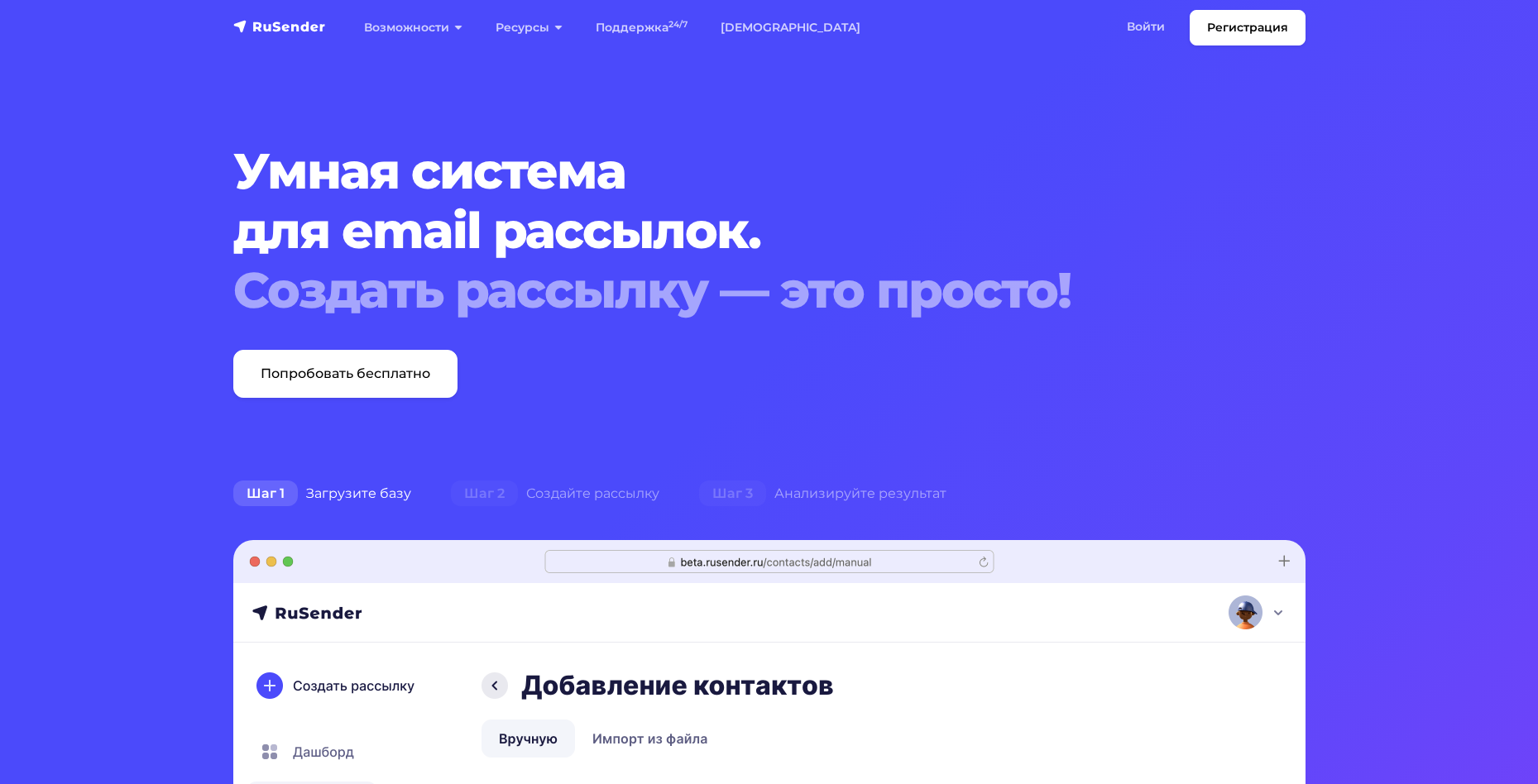
click at [1249, 242] on div "Умная система для email рассылок. Создать рассылку — это просто! Попробовать бе…" at bounding box center [769, 270] width 1092 height 257
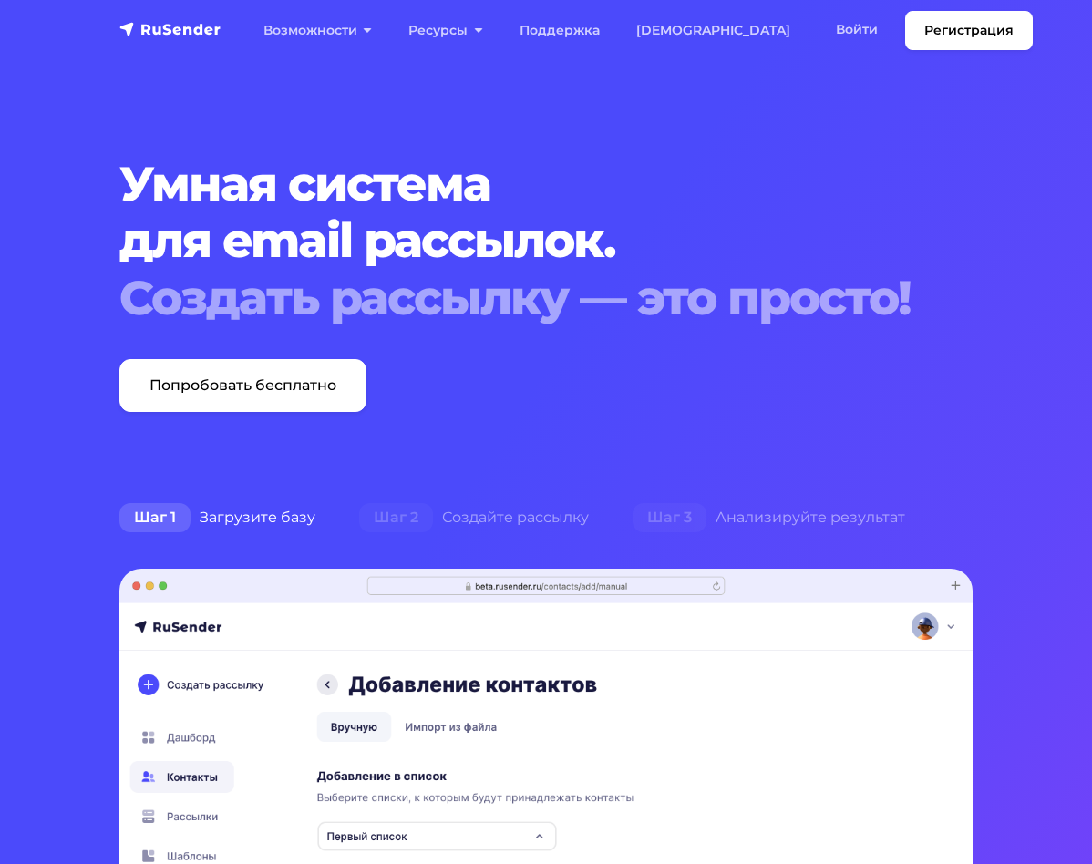
click at [983, 46] on div "Регистрация Возможности Конструктор писем [PERSON_NAME] подписки A/B–тестирован…" at bounding box center [545, 30] width 875 height 39
click at [1072, 52] on nav "Регистрация Возможности Конструктор писем [PERSON_NAME] подписки A/B–тестирован…" at bounding box center [546, 30] width 1092 height 61
click at [1073, 35] on nav "Регистрация Возможности Конструктор писем [PERSON_NAME] подписки A/B–тестирован…" at bounding box center [546, 30] width 1092 height 61
click at [20, 47] on nav "Регистрация Возможности Конструктор писем [PERSON_NAME] подписки A/B–тестирован…" at bounding box center [546, 30] width 1092 height 61
click at [108, 50] on div "Регистрация Возможности Конструктор писем [PERSON_NAME] подписки A/B–тестирован…" at bounding box center [545, 30] width 875 height 39
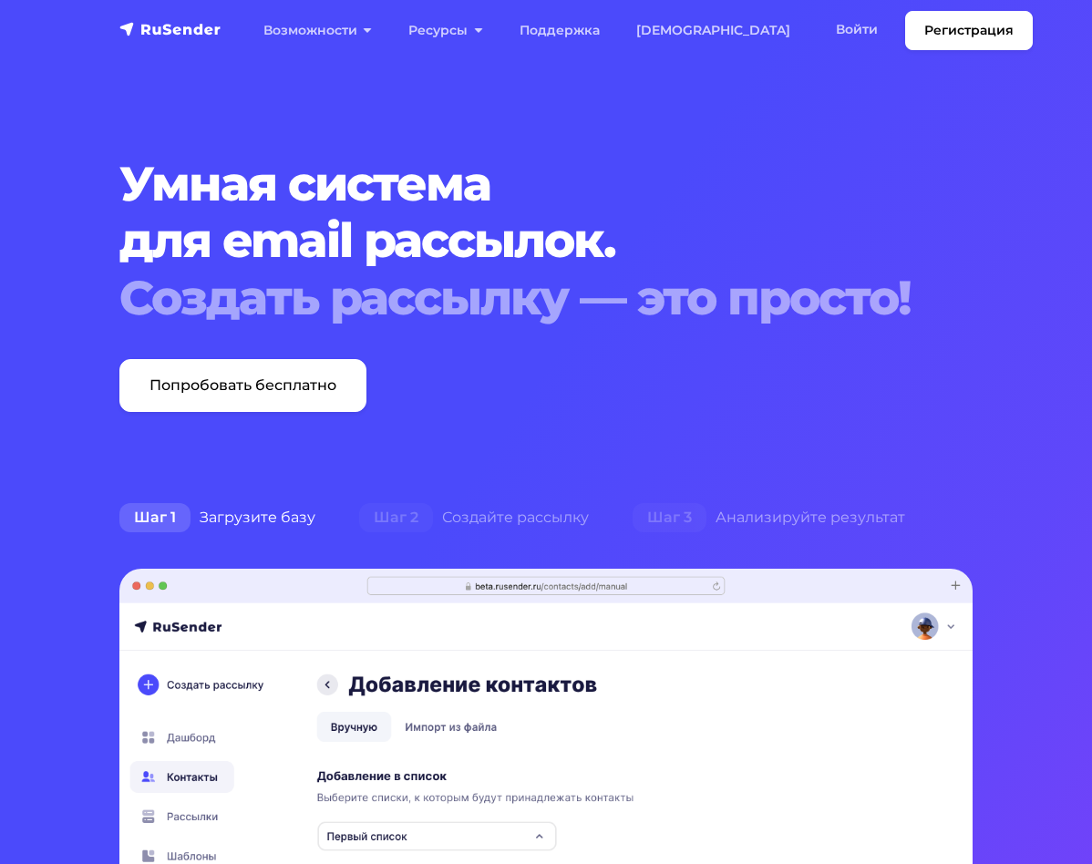
click at [771, 49] on li "[DEMOGRAPHIC_DATA]" at bounding box center [713, 30] width 190 height 37
click at [1078, 61] on nav "Регистрация Возможности Конструктор писем [PERSON_NAME] подписки A/B–тестирован…" at bounding box center [546, 30] width 1092 height 61
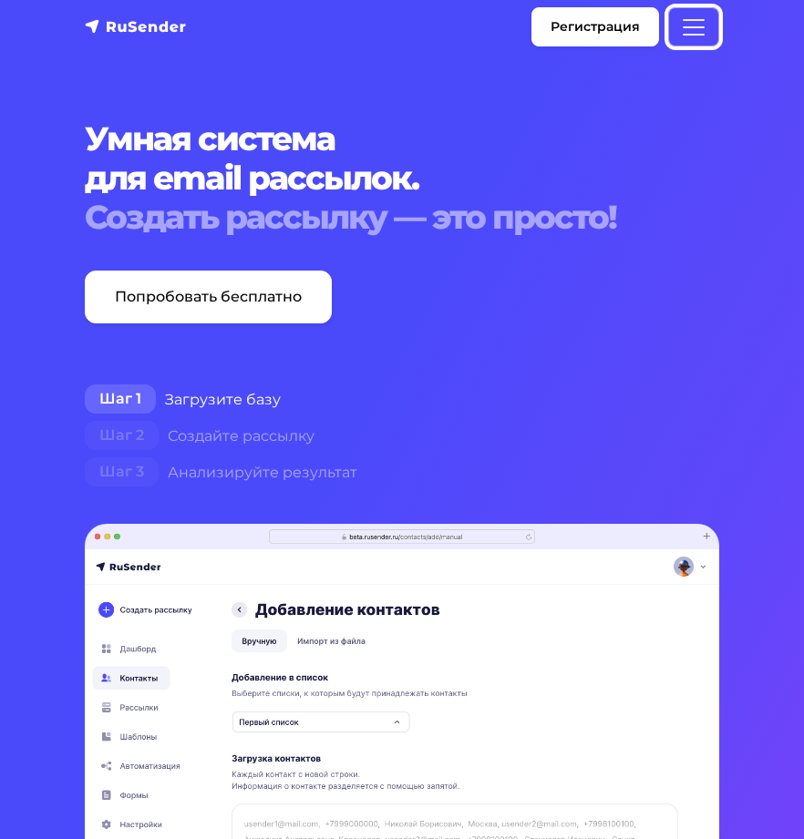
click at [693, 31] on span "Меню" at bounding box center [693, 27] width 27 height 27
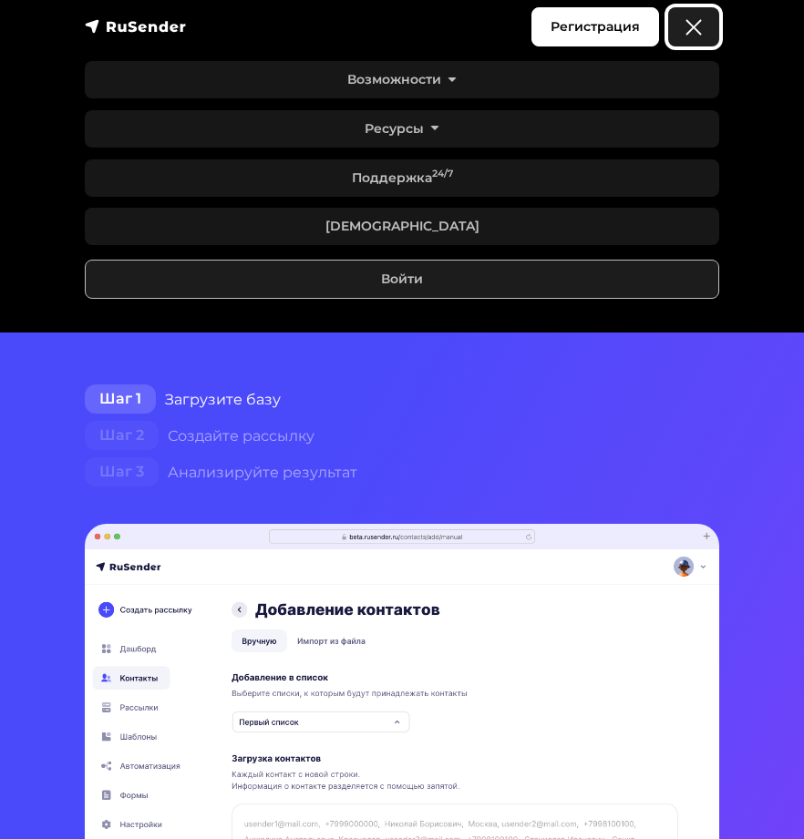
click at [693, 31] on span "Меню" at bounding box center [693, 27] width 27 height 27
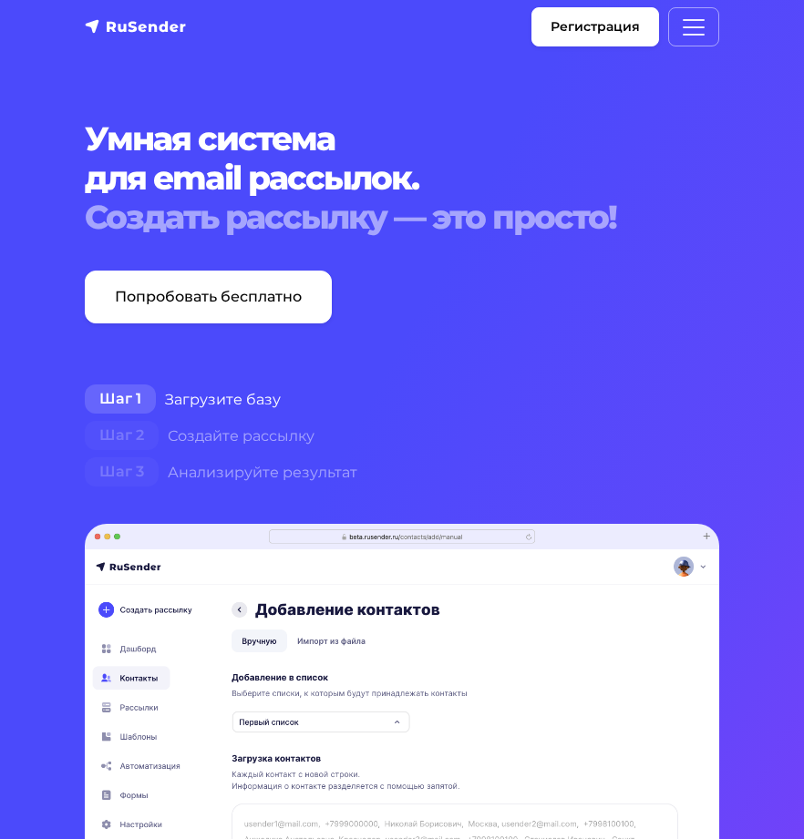
click at [460, 34] on div "Регистрация Возможности Конструктор писем [PERSON_NAME] подписки A/B–тестирован…" at bounding box center [402, 26] width 656 height 39
click at [680, 38] on span "Меню" at bounding box center [693, 27] width 27 height 27
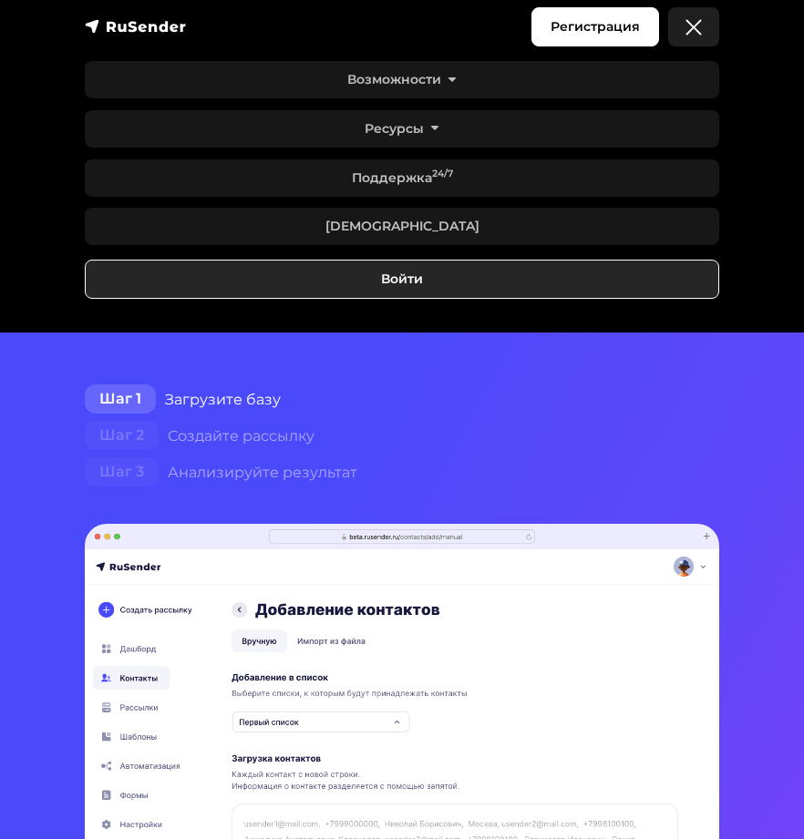
click at [215, 299] on link "Войти" at bounding box center [402, 279] width 634 height 39
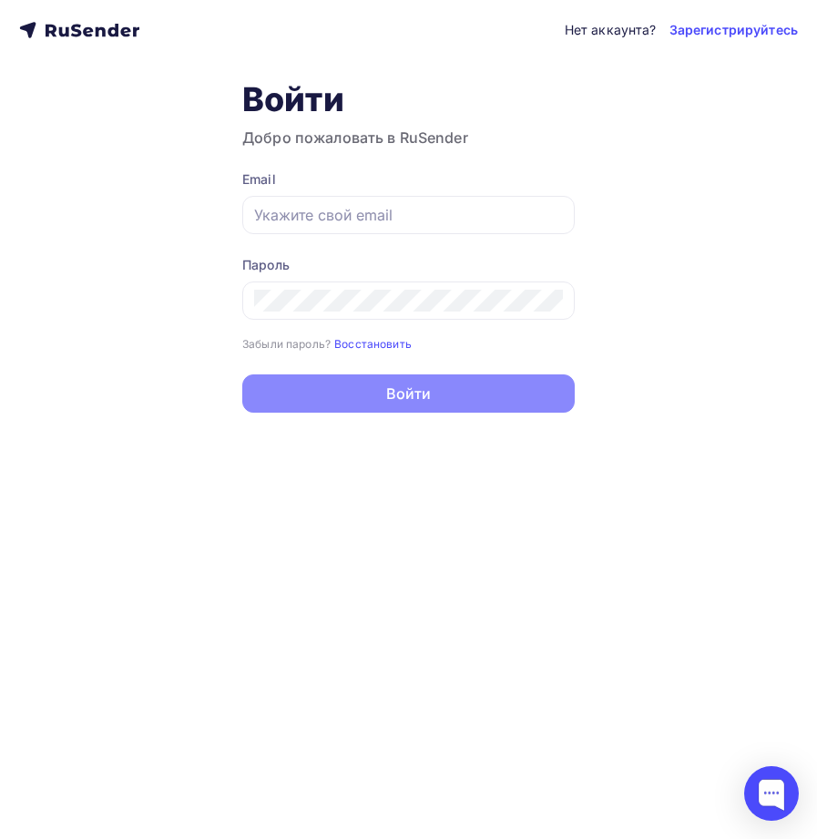
click at [467, 679] on div "Нет аккаунта? Зарегистрируйтесь Войти Добро пожаловать в RuSender Email Пароль …" at bounding box center [408, 419] width 817 height 839
click at [771, 796] on div at bounding box center [772, 793] width 55 height 55
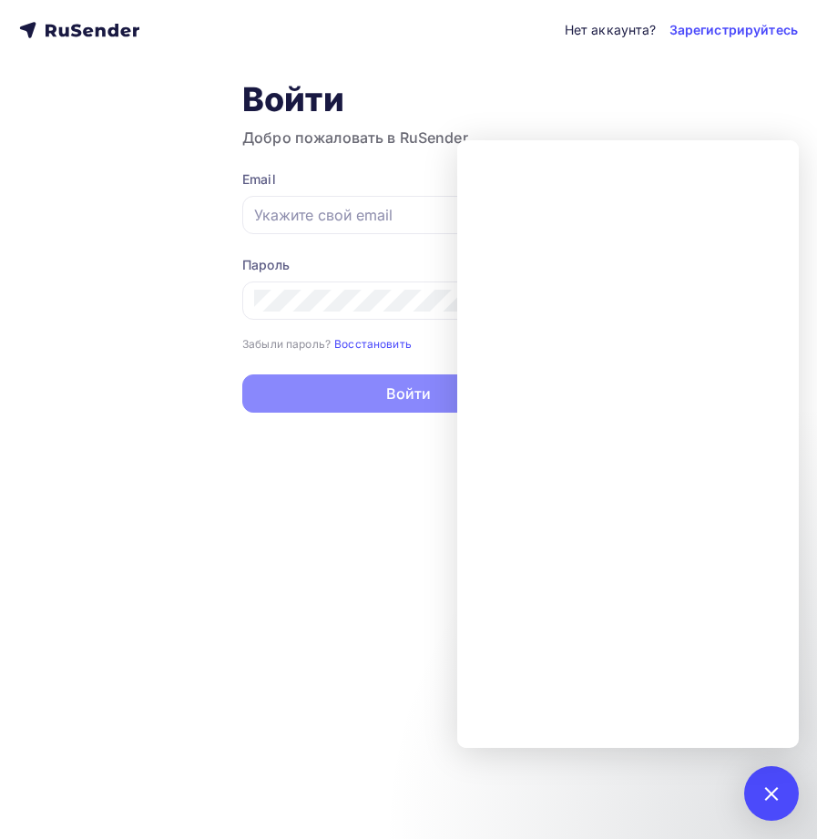
click at [243, 570] on div "Нет аккаунта? Зарегистрируйтесь Войти Добро пожаловать в RuSender Email Пароль …" at bounding box center [408, 419] width 817 height 839
click at [776, 796] on div at bounding box center [771, 793] width 25 height 25
